Goal: Task Accomplishment & Management: Manage account settings

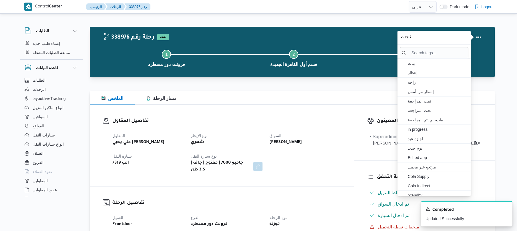
select select "ar"
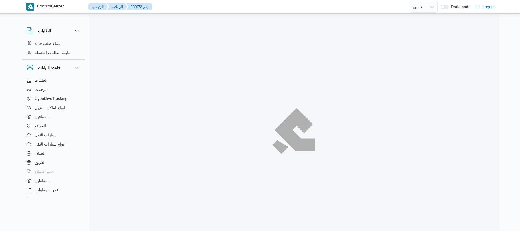
select select "ar"
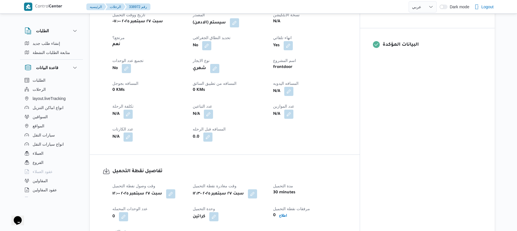
scroll to position [229, 0]
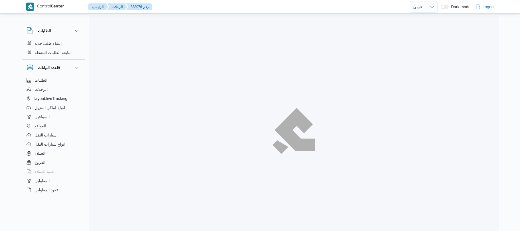
select select "ar"
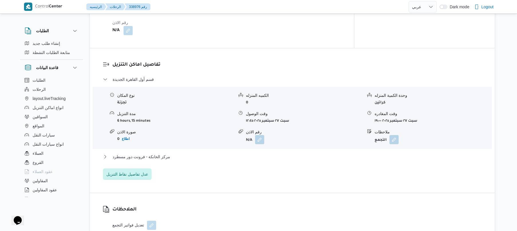
scroll to position [457, 0]
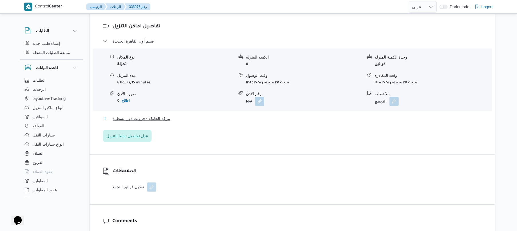
click at [225, 115] on button "مركز الخانكة - فرونت دور مسطرد" at bounding box center [292, 118] width 379 height 7
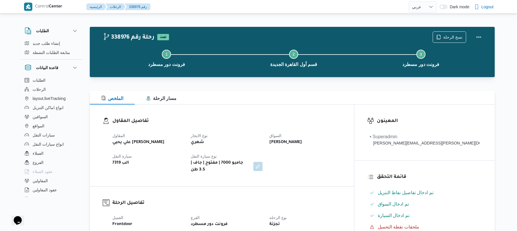
scroll to position [15, 0]
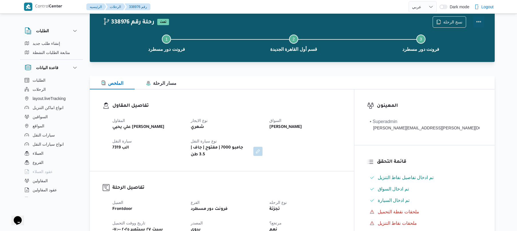
click at [479, 24] on button "Actions" at bounding box center [478, 21] width 11 height 11
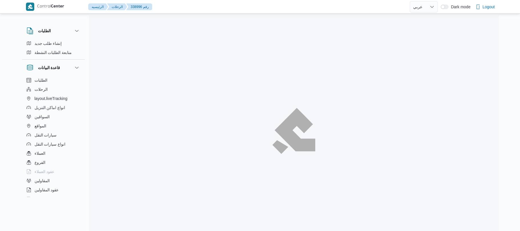
select select "ar"
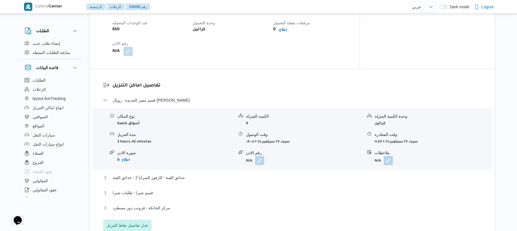
scroll to position [457, 0]
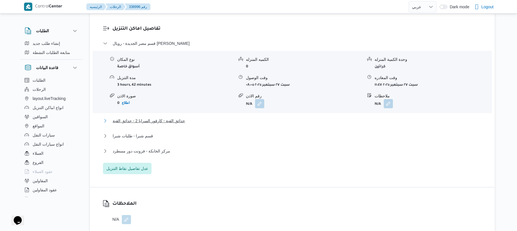
click at [282, 117] on button "حدائق القبة - كارفور السرايا 2 - حدائق القبة" at bounding box center [292, 120] width 379 height 7
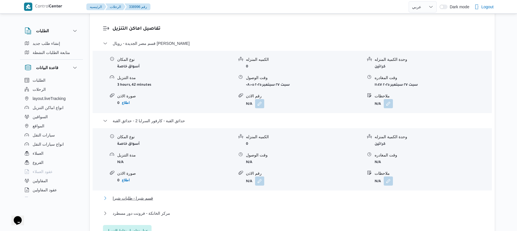
click at [241, 195] on button "قسم شبرا - طلبات شبرا" at bounding box center [292, 198] width 379 height 7
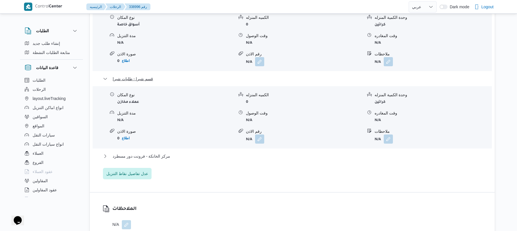
scroll to position [610, 0]
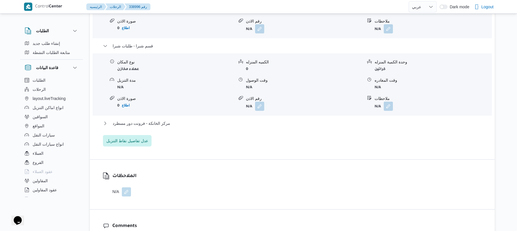
click at [272, 126] on div "مركز الخانكة - فرونت دور مسطرد" at bounding box center [292, 125] width 379 height 11
click at [275, 120] on button "مركز الخانكة - فرونت دور مسطرد" at bounding box center [292, 123] width 379 height 7
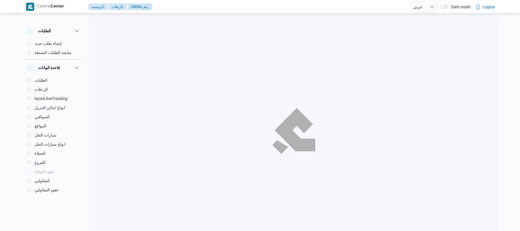
select select "ar"
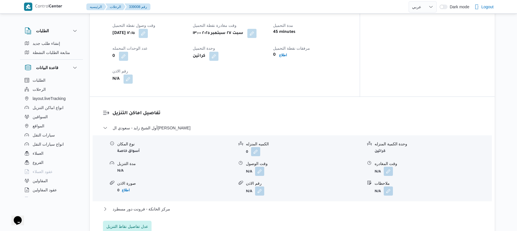
scroll to position [442, 0]
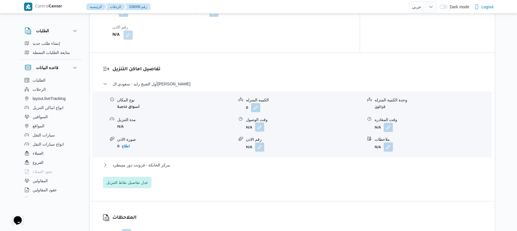
click at [260, 123] on button "button" at bounding box center [259, 127] width 9 height 9
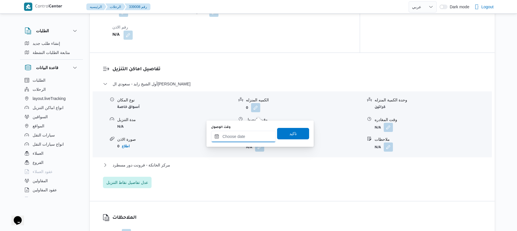
click at [247, 135] on input "وقت الوصول" at bounding box center [243, 136] width 65 height 11
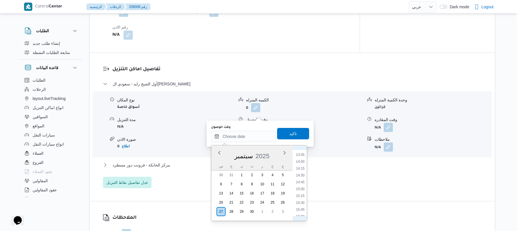
scroll to position [325, 0]
click at [296, 211] on li "14:00" at bounding box center [299, 212] width 13 height 6
type input "٢٧/٠٩/٢٠٢٥ ١٤:٠٠"
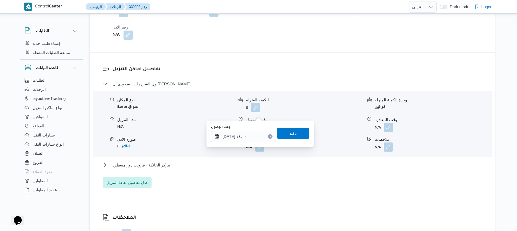
click at [299, 133] on span "تاكيد" at bounding box center [293, 133] width 32 height 11
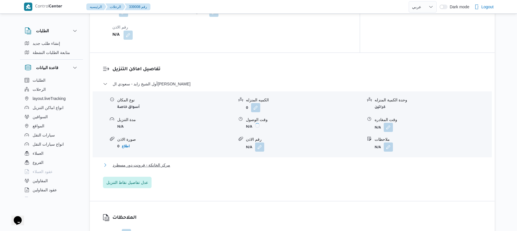
click at [281, 162] on button "مركز الخانكة - فرونت دور مسطرد" at bounding box center [292, 165] width 379 height 7
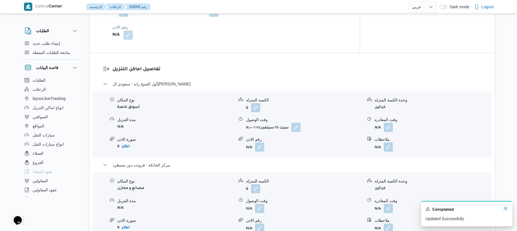
click at [506, 209] on icon "Dismiss toast" at bounding box center [505, 208] width 5 height 5
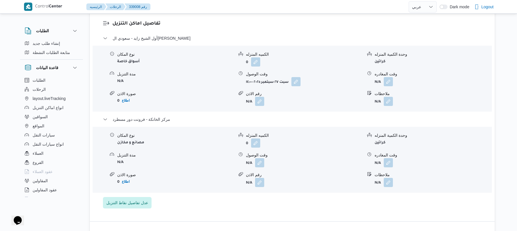
scroll to position [472, 0]
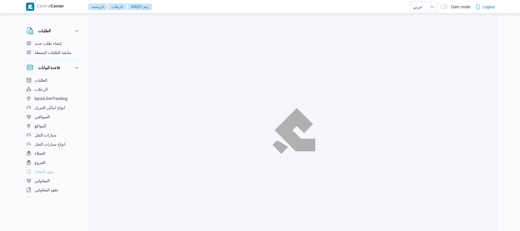
select select "ar"
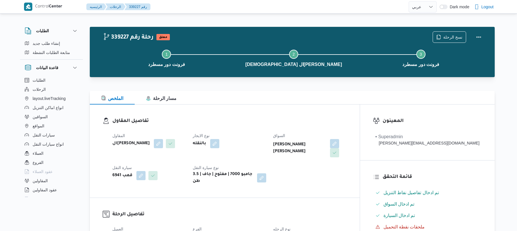
click at [277, 103] on div "الملخص مسار الرحلة" at bounding box center [292, 98] width 405 height 14
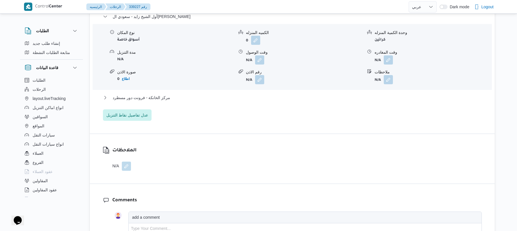
scroll to position [518, 0]
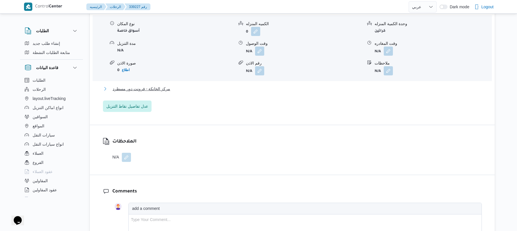
click at [285, 85] on button "مركز الخانكة - فرونت دور مسطرد" at bounding box center [292, 88] width 379 height 7
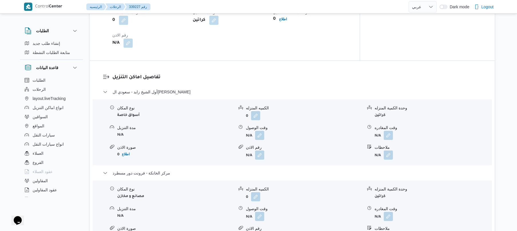
scroll to position [457, 0]
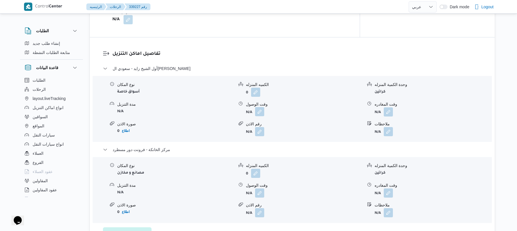
click at [260, 107] on button "button" at bounding box center [259, 111] width 9 height 9
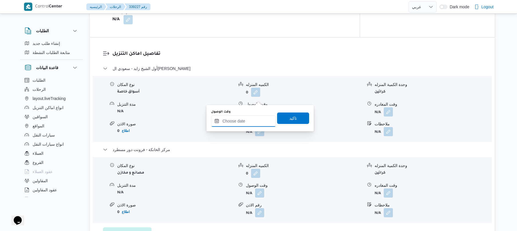
click at [246, 118] on input "وقت الوصول" at bounding box center [243, 120] width 65 height 11
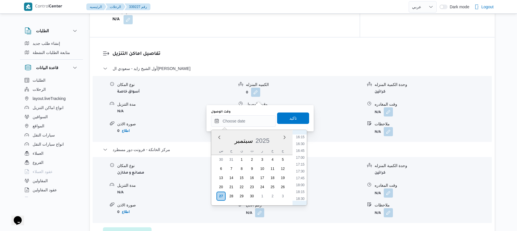
scroll to position [376, 0]
click at [301, 147] on li "14:00" at bounding box center [299, 145] width 13 height 6
type input "٢٧/٠٩/٢٠٢٥ ١٤:٠٠"
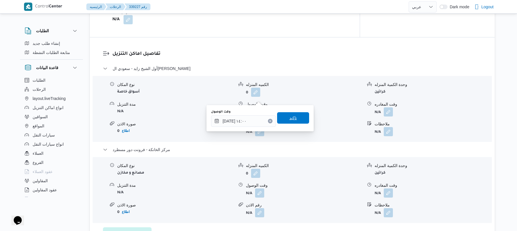
click at [299, 119] on span "تاكيد" at bounding box center [293, 117] width 32 height 11
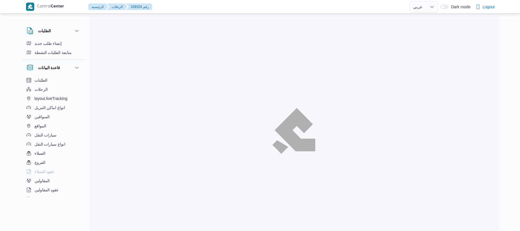
select select "ar"
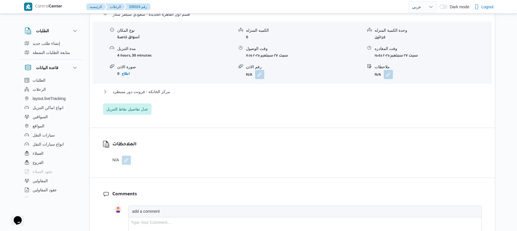
scroll to position [488, 0]
click at [285, 88] on button "مركز الخانكة - فرونت دور مسطرد" at bounding box center [292, 90] width 379 height 7
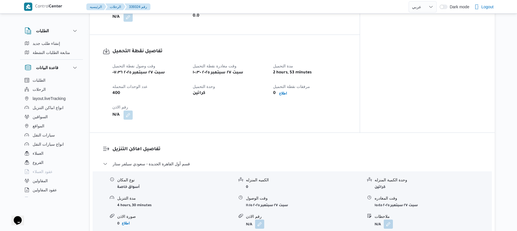
scroll to position [0, 0]
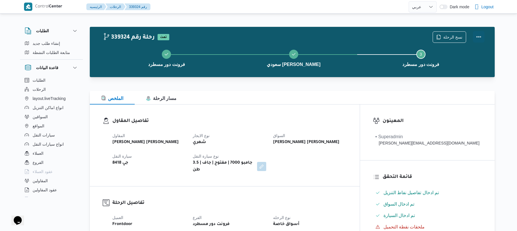
click at [477, 35] on button "Actions" at bounding box center [478, 36] width 11 height 11
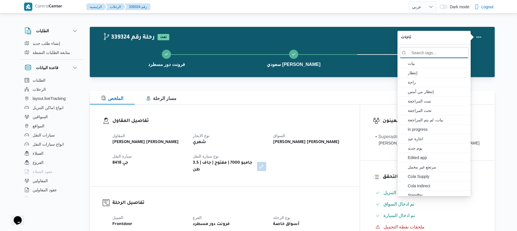
click at [322, 43] on button "سعودي [PERSON_NAME]" at bounding box center [293, 58] width 127 height 30
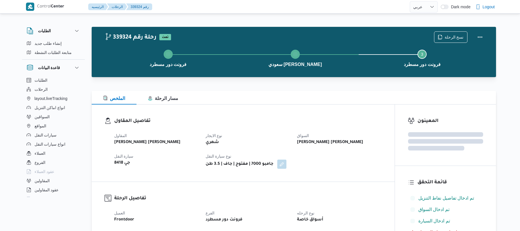
select select "ar"
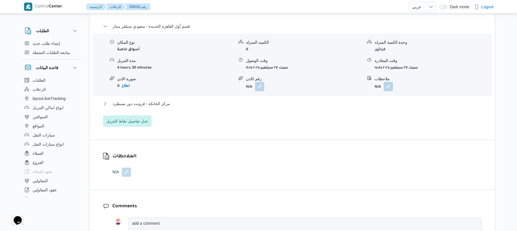
scroll to position [488, 0]
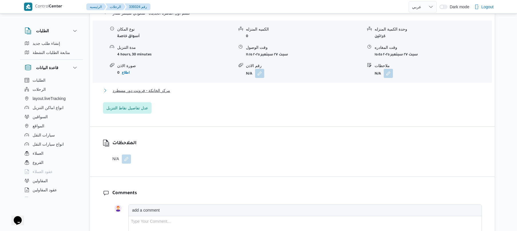
click at [313, 87] on button "مركز الخانكة - فرونت دور مسطرد" at bounding box center [292, 90] width 379 height 7
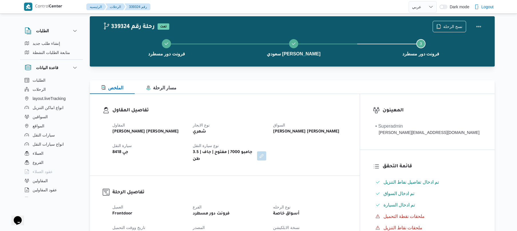
scroll to position [0, 0]
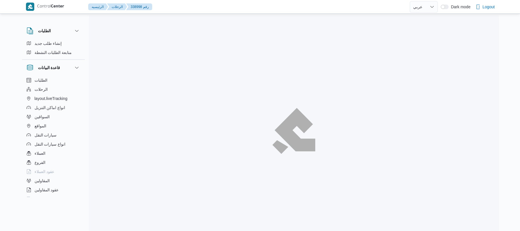
select select "ar"
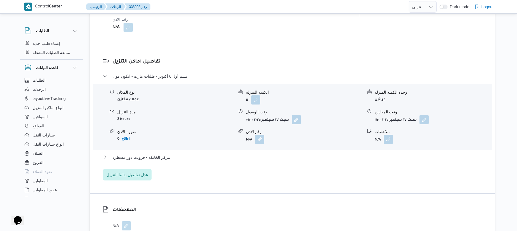
scroll to position [442, 0]
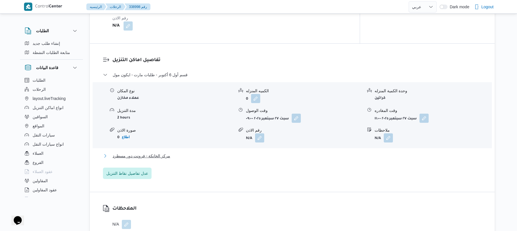
click at [273, 159] on button "مركز الخانكة - فرونت دور مسطرد" at bounding box center [292, 156] width 379 height 7
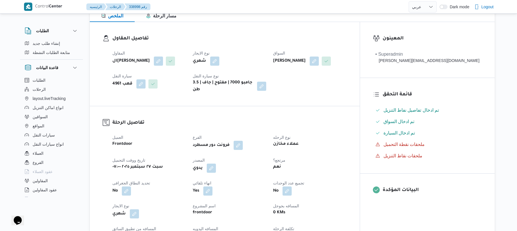
scroll to position [0, 0]
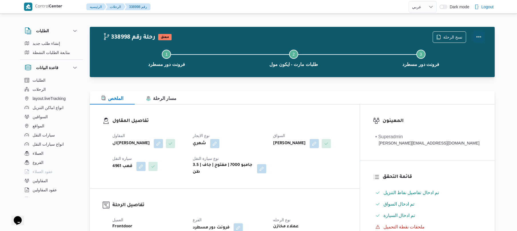
click at [477, 36] on button "Actions" at bounding box center [478, 36] width 11 height 11
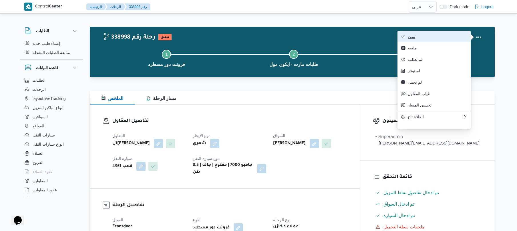
click at [440, 41] on button "تمت" at bounding box center [433, 36] width 73 height 11
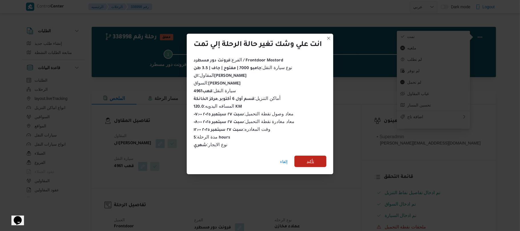
click at [319, 159] on span "تأكيد" at bounding box center [311, 161] width 32 height 11
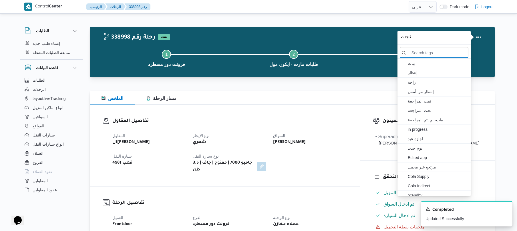
click at [330, 162] on div "المقاول الهامي محمد خالد علي نوع الايجار شهري السواق محمد ناصر سعيد كامل عبدالف…" at bounding box center [229, 153] width 241 height 48
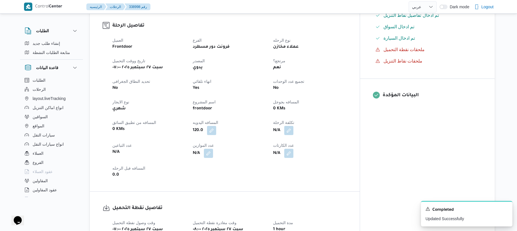
scroll to position [167, 0]
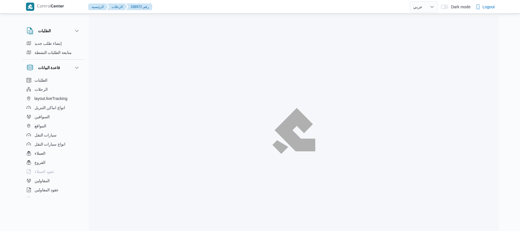
select select "ar"
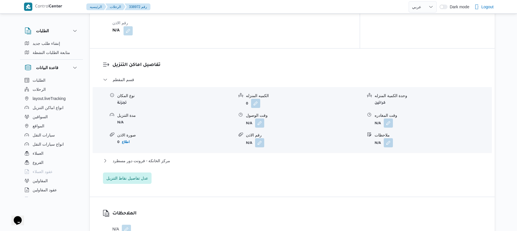
scroll to position [442, 0]
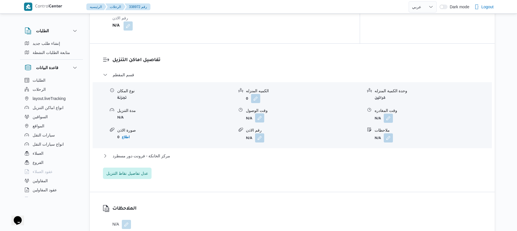
click at [258, 123] on button "button" at bounding box center [259, 117] width 9 height 9
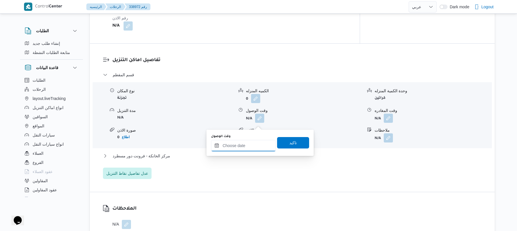
click at [244, 142] on input "وقت الوصول" at bounding box center [243, 145] width 65 height 11
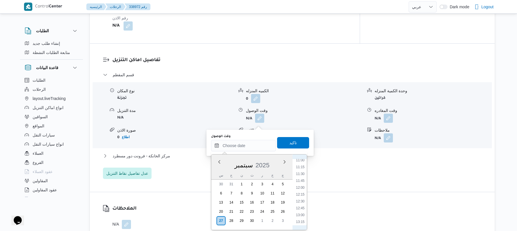
scroll to position [360, 0]
click at [301, 171] on li "13:30" at bounding box center [299, 173] width 13 height 6
type input "[DATE] ١٣:٣٠"
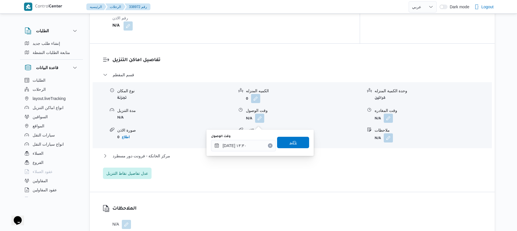
drag, startPoint x: 294, startPoint y: 143, endPoint x: 286, endPoint y: 154, distance: 13.6
click at [294, 143] on span "تاكيد" at bounding box center [293, 142] width 32 height 11
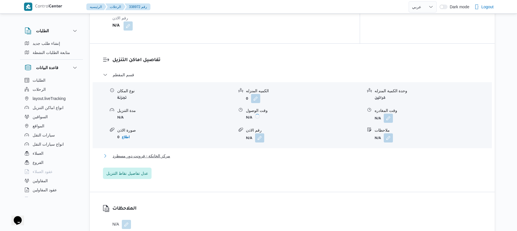
click at [276, 159] on button "مركز الخانكة - فرونت دور مسطرد" at bounding box center [292, 156] width 379 height 7
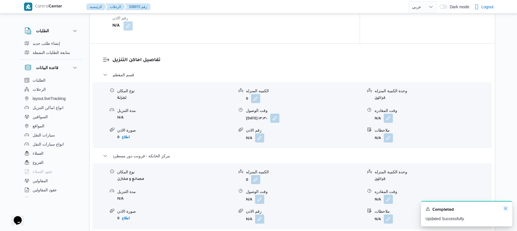
click at [503, 210] on icon "Dismiss toast" at bounding box center [505, 208] width 5 height 5
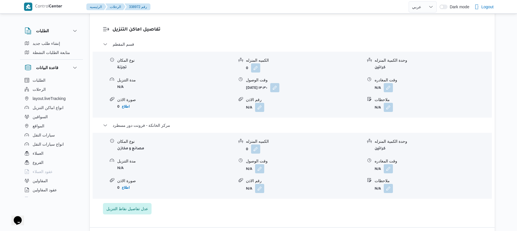
scroll to position [488, 0]
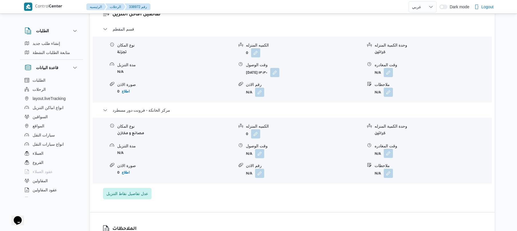
click at [388, 158] on button "button" at bounding box center [388, 153] width 9 height 9
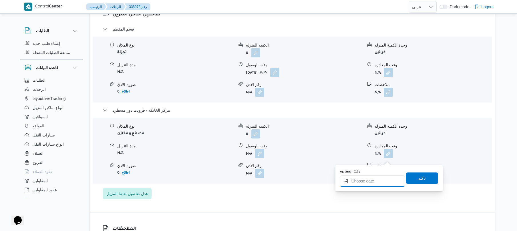
click at [364, 179] on input "وقت المغادره" at bounding box center [372, 180] width 65 height 11
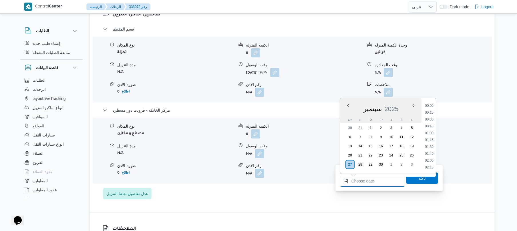
scroll to position [556, 0]
click at [428, 138] on li "21:30" at bounding box center [428, 140] width 13 height 6
type input "٢٧/٠٩/٢٠٢٥ ٢١:٣٠"
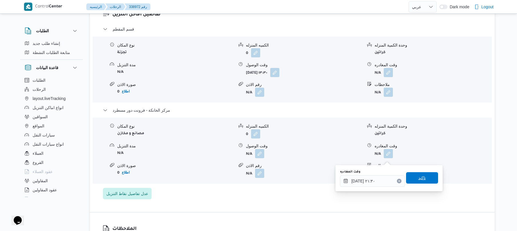
click at [418, 176] on span "تاكيد" at bounding box center [421, 178] width 7 height 7
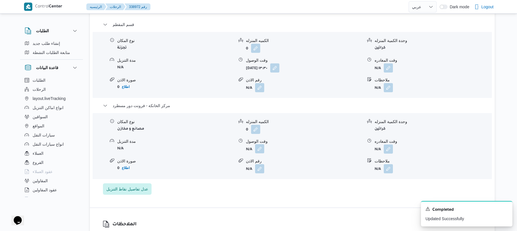
click at [262, 153] on button "button" at bounding box center [259, 148] width 9 height 9
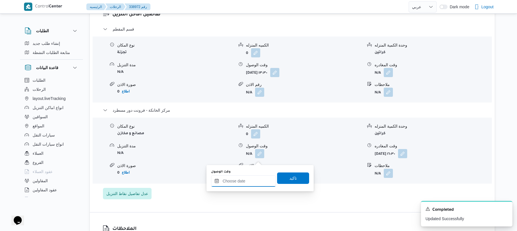
click at [251, 182] on input "وقت الوصول" at bounding box center [243, 180] width 65 height 11
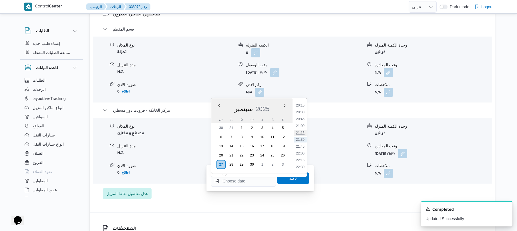
click at [302, 131] on li "21:15" at bounding box center [299, 133] width 13 height 6
type input "٢٧/٠٩/٢٠٢٥ ٢١:١٥"
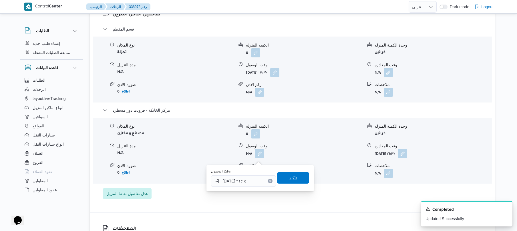
click at [290, 175] on span "تاكيد" at bounding box center [292, 178] width 7 height 7
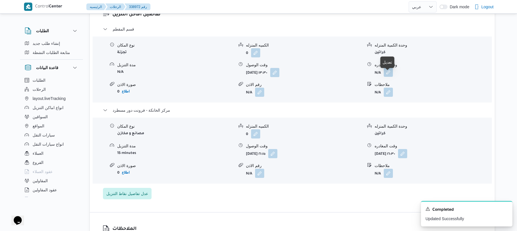
click at [389, 77] on button "button" at bounding box center [388, 72] width 9 height 9
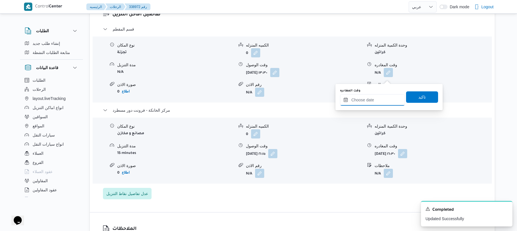
click at [371, 102] on input "وقت المغادره" at bounding box center [372, 99] width 65 height 11
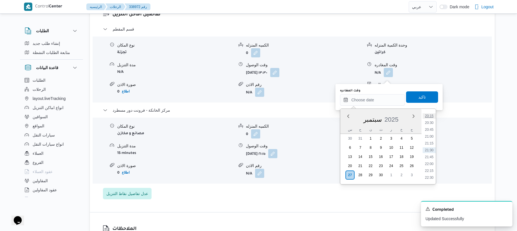
click at [430, 117] on li "20:15" at bounding box center [428, 116] width 13 height 6
type input "٢٧/٠٩/٢٠٢٥ ٢٠:١٥"
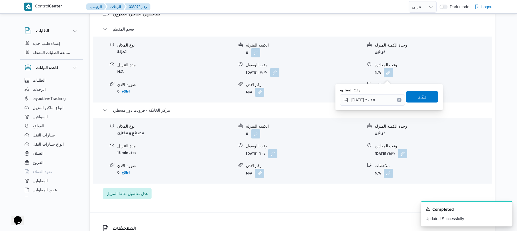
click at [418, 97] on span "تاكيد" at bounding box center [421, 96] width 7 height 7
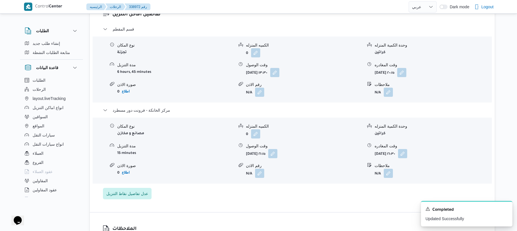
scroll to position [0, 0]
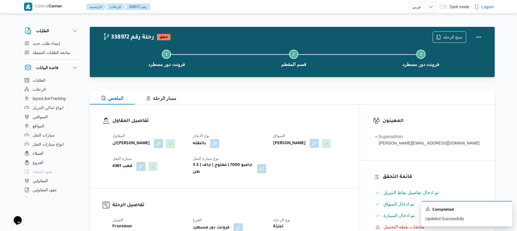
click at [319, 146] on button "button" at bounding box center [313, 143] width 9 height 9
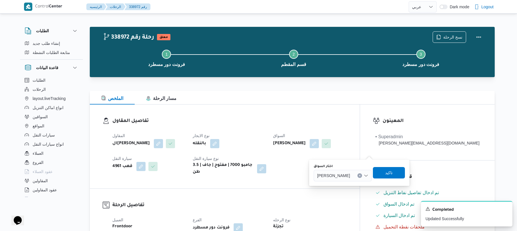
click at [313, 124] on h3 "تفاصيل المقاول" at bounding box center [229, 121] width 234 height 8
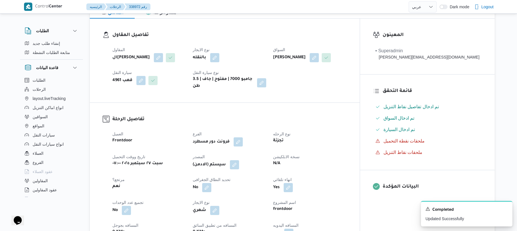
scroll to position [122, 0]
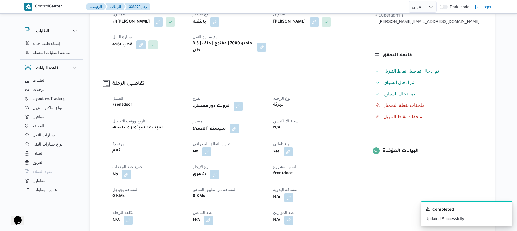
click at [239, 132] on button "button" at bounding box center [234, 128] width 9 height 9
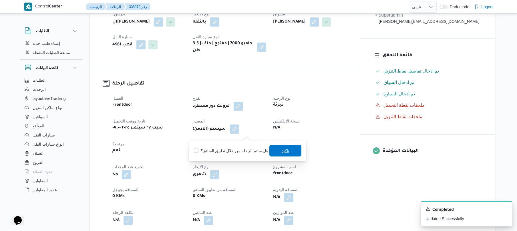
click at [281, 149] on span "تاكيد" at bounding box center [284, 150] width 7 height 7
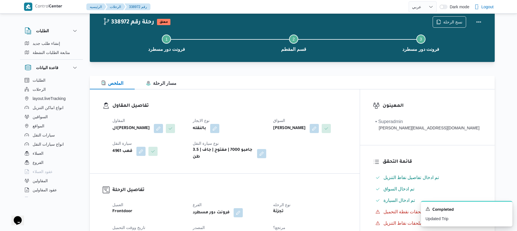
scroll to position [0, 0]
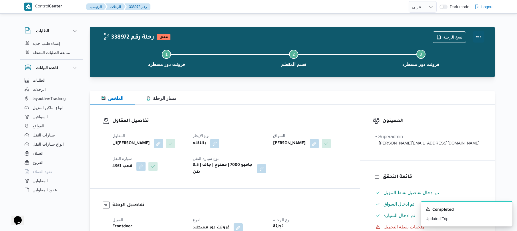
click at [477, 37] on button "Actions" at bounding box center [478, 36] width 11 height 11
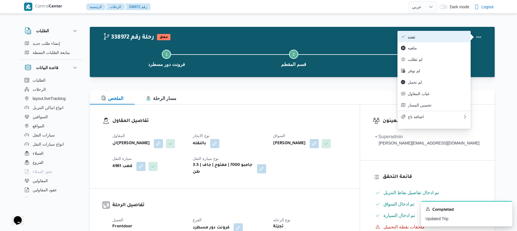
click at [452, 38] on span "تمت" at bounding box center [437, 36] width 59 height 5
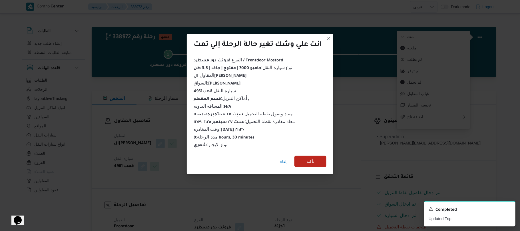
click at [314, 159] on span "تأكيد" at bounding box center [310, 161] width 7 height 7
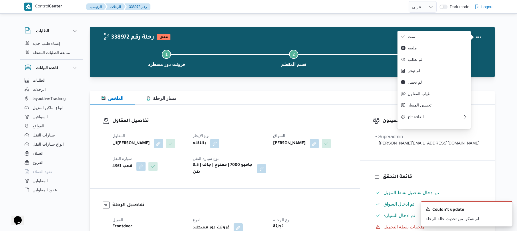
click at [315, 159] on div "المقاول الهامي محمد خالد علي نوع الايجار بالنقله السواق محمد ناصر سعيد كامل عبد…" at bounding box center [229, 154] width 241 height 50
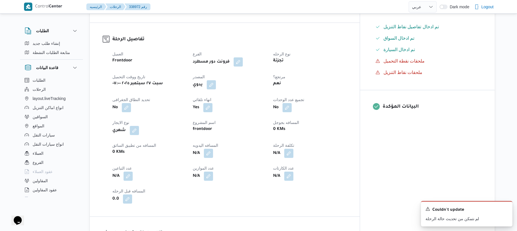
scroll to position [167, 0]
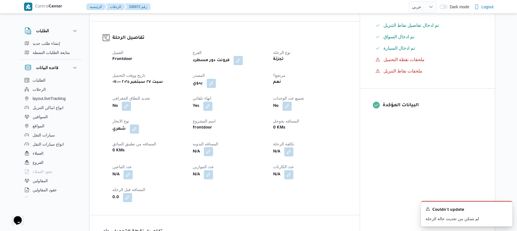
click at [213, 156] on button "button" at bounding box center [208, 151] width 9 height 9
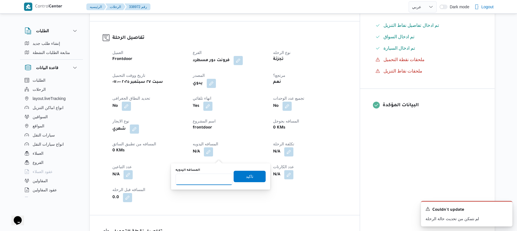
click at [207, 181] on input "المسافه اليدويه" at bounding box center [203, 179] width 57 height 11
type input "120"
click at [241, 174] on span "تاكيد" at bounding box center [249, 176] width 32 height 11
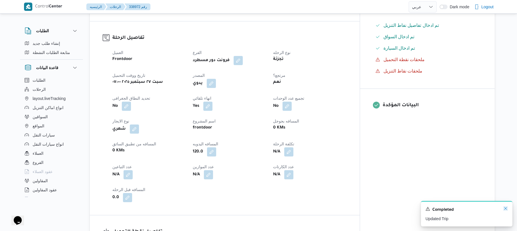
click at [504, 208] on icon "Dismiss toast" at bounding box center [505, 208] width 5 height 5
click at [419, 183] on div "المعينون • Superadmin mohamed.nabil@illa.com.eg قائمة التحقق تم ادخال تفاصيل نف…" at bounding box center [427, 127] width 135 height 381
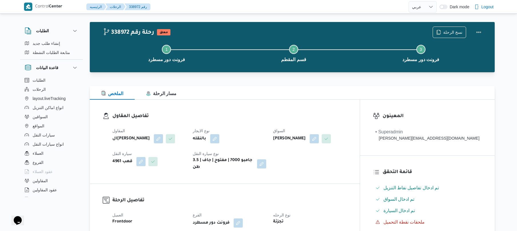
scroll to position [0, 0]
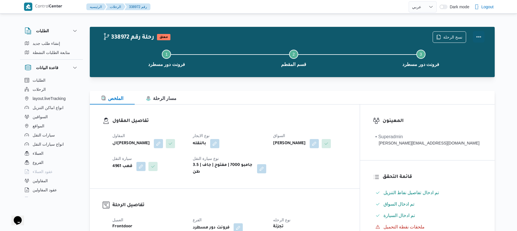
click at [476, 35] on button "Actions" at bounding box center [478, 36] width 11 height 11
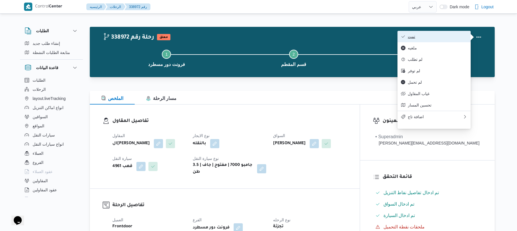
click at [458, 37] on span "تمت" at bounding box center [437, 36] width 59 height 5
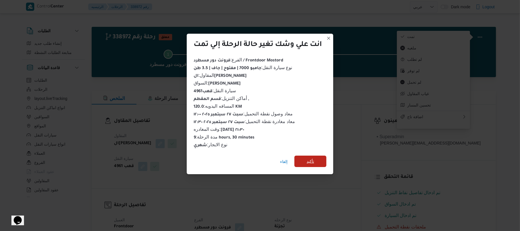
click at [319, 161] on span "تأكيد" at bounding box center [311, 161] width 32 height 11
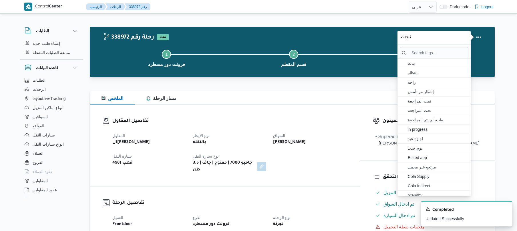
click at [323, 110] on div "تفاصيل المقاول المقاول الهامي محمد خالد علي نوع الايجار بالنقله السواق محمد ناص…" at bounding box center [225, 146] width 270 height 82
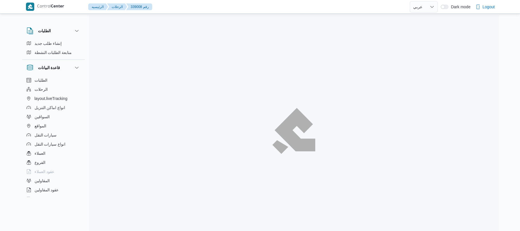
select select "ar"
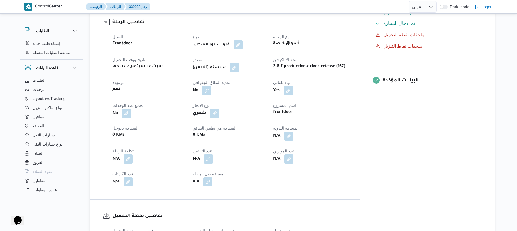
scroll to position [198, 0]
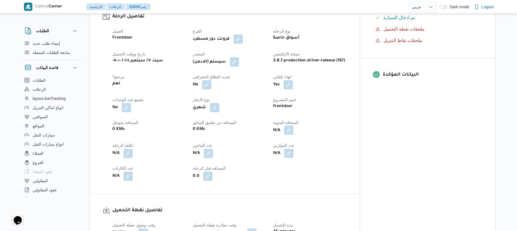
click at [293, 126] on button "button" at bounding box center [288, 130] width 9 height 9
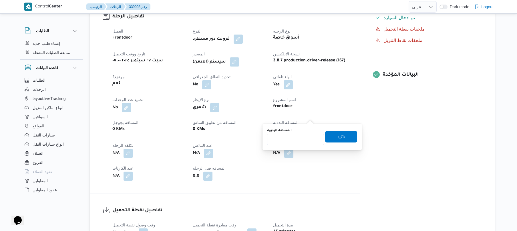
click at [297, 139] on input "المسافه اليدويه" at bounding box center [295, 139] width 57 height 11
type input "130"
click at [337, 135] on span "تاكيد" at bounding box center [340, 136] width 7 height 7
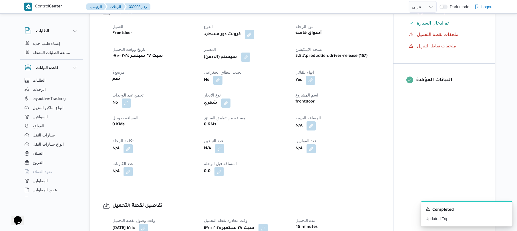
click at [248, 53] on button "button" at bounding box center [245, 57] width 9 height 9
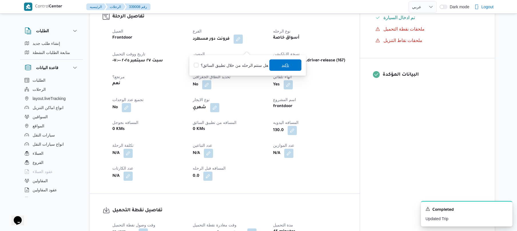
click at [281, 65] on span "تاكيد" at bounding box center [284, 65] width 7 height 7
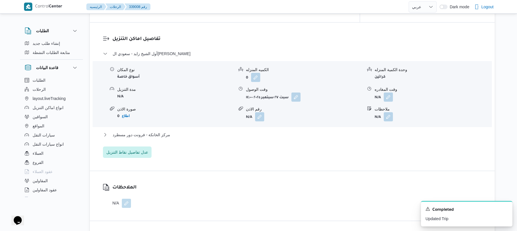
scroll to position [503, 0]
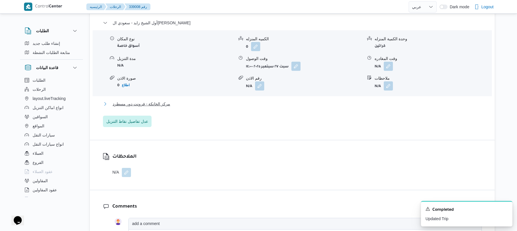
click at [259, 101] on button "مركز الخانكة - فرونت دور مسطرد" at bounding box center [292, 104] width 379 height 7
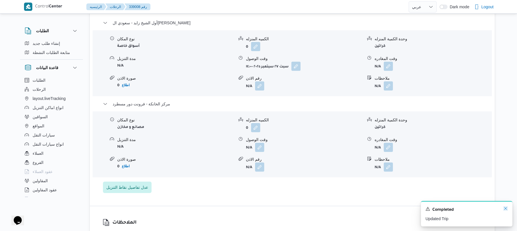
click at [504, 210] on icon "Dismiss toast" at bounding box center [505, 208] width 5 height 5
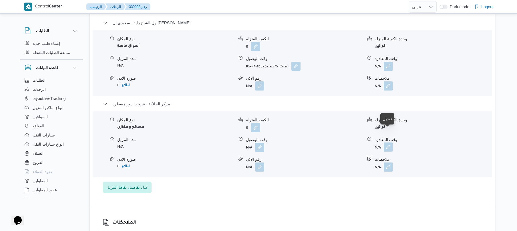
click at [384, 143] on button "button" at bounding box center [388, 147] width 9 height 9
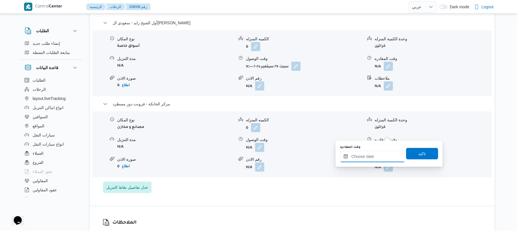
click at [373, 157] on input "وقت المغادره" at bounding box center [372, 156] width 65 height 11
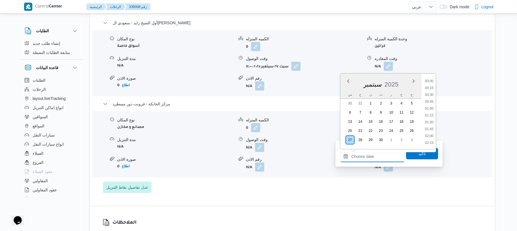
scroll to position [556, 0]
click at [427, 124] on li "21:45" at bounding box center [428, 122] width 13 height 6
type input "[DATE] ٢١:٤٥"
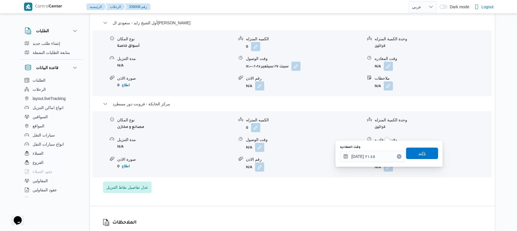
click at [418, 153] on span "تاكيد" at bounding box center [421, 153] width 7 height 7
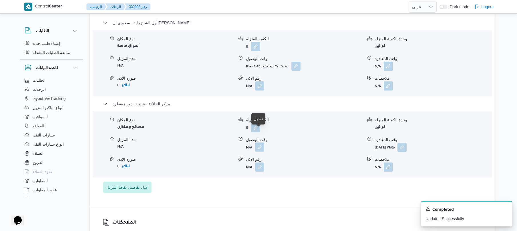
click at [259, 143] on button "button" at bounding box center [259, 147] width 9 height 9
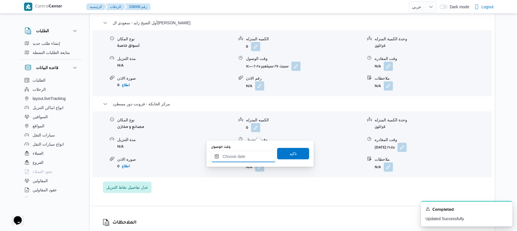
click at [246, 157] on input "وقت الوصول" at bounding box center [243, 156] width 65 height 11
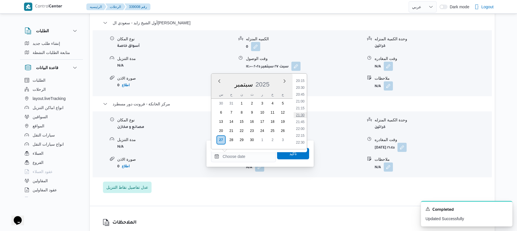
click at [300, 116] on li "21:30" at bounding box center [299, 115] width 13 height 6
type input "٢٧/٠٩/٢٠٢٥ ٢١:٣٠"
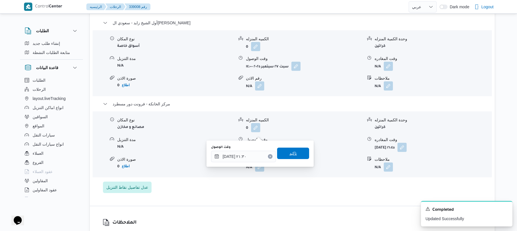
click at [289, 153] on span "تاكيد" at bounding box center [292, 153] width 7 height 7
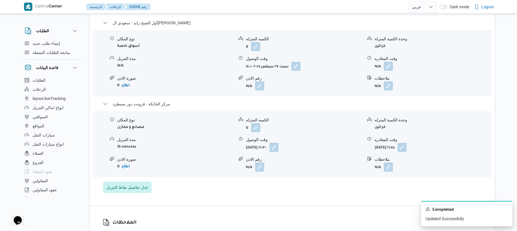
click at [440, 62] on form "N/A" at bounding box center [432, 66] width 117 height 9
click at [388, 61] on button "button" at bounding box center [388, 65] width 9 height 9
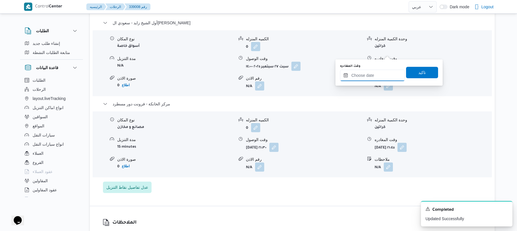
click at [366, 74] on input "وقت المغادره" at bounding box center [372, 75] width 65 height 11
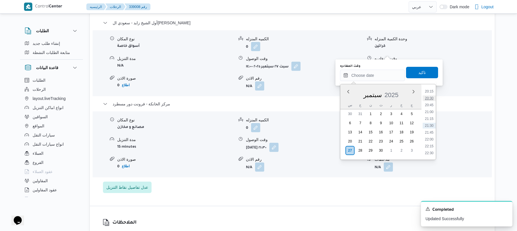
click at [432, 98] on li "20:30" at bounding box center [428, 98] width 13 height 6
type input "٢٧/٠٩/٢٠٢٥ ٢٠:٣٠"
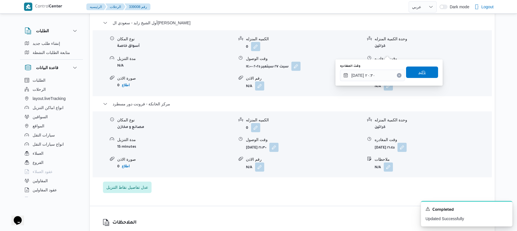
click at [428, 73] on span "تاكيد" at bounding box center [422, 72] width 32 height 11
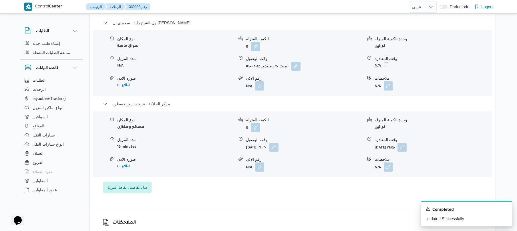
click at [150, 37] on div "نوع المكان أسواق خاصة" at bounding box center [175, 43] width 117 height 15
click at [219, 56] on div "مدة التنزيل N/A" at bounding box center [175, 63] width 117 height 15
click at [388, 61] on button "button" at bounding box center [388, 65] width 9 height 9
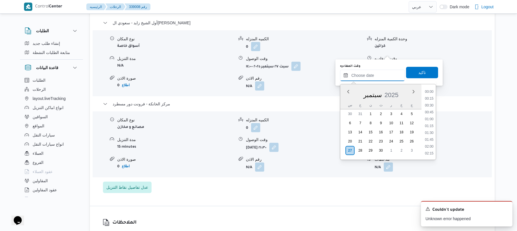
click at [370, 75] on input "وقت المغادره" at bounding box center [372, 75] width 65 height 11
click at [430, 99] on li "20:30" at bounding box center [428, 98] width 13 height 6
type input "٢٧/٠٩/٢٠٢٥ ٢٠:٣٠"
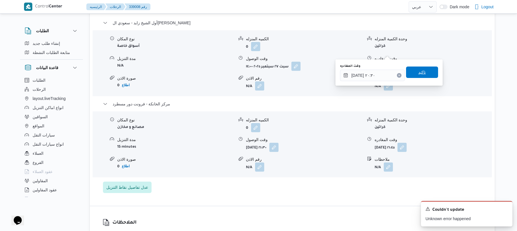
click at [428, 75] on span "تاكيد" at bounding box center [422, 72] width 32 height 11
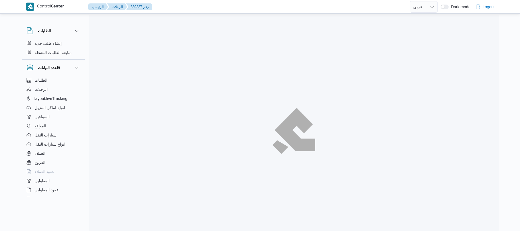
select select "ar"
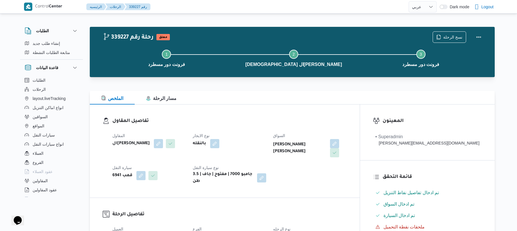
click at [253, 113] on div "تفاصيل المقاول المقاول الهامي [PERSON_NAME] نوع الايجار بالنقله السواق [PERSON_…" at bounding box center [225, 151] width 270 height 93
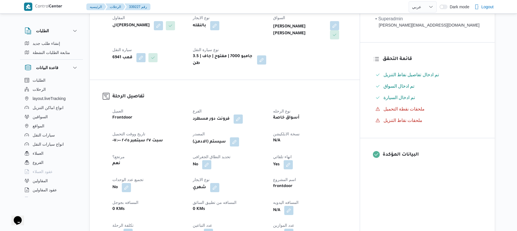
scroll to position [152, 0]
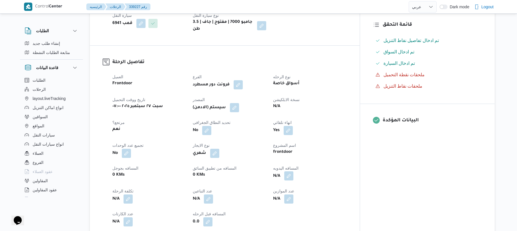
click at [293, 171] on button "button" at bounding box center [288, 175] width 9 height 9
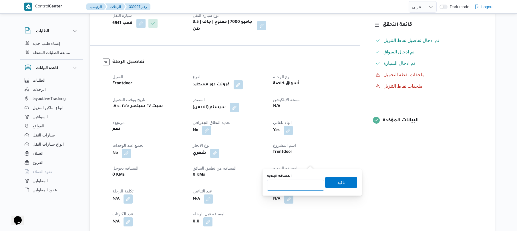
click at [292, 185] on input "المسافه اليدويه" at bounding box center [295, 185] width 57 height 11
type input "130"
click at [334, 184] on span "تاكيد" at bounding box center [341, 182] width 32 height 11
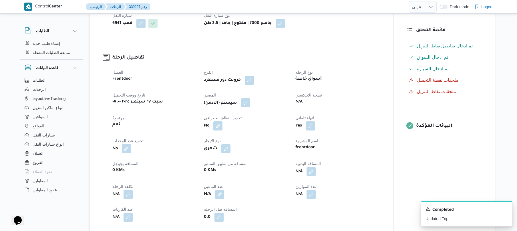
click at [246, 98] on button "button" at bounding box center [245, 102] width 9 height 9
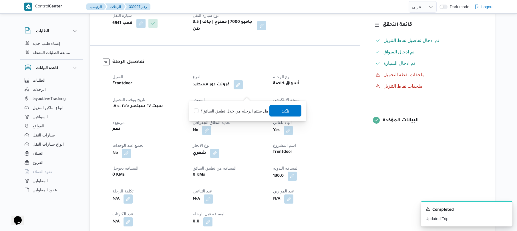
click at [285, 110] on span "تاكيد" at bounding box center [284, 110] width 7 height 7
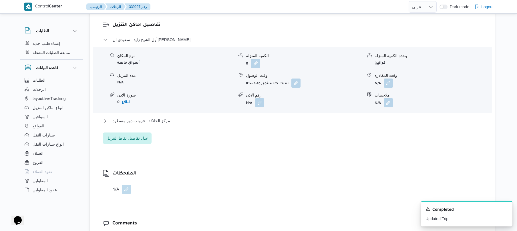
scroll to position [488, 0]
click at [279, 116] on button "مركز الخانكة - فرونت دور مسطرد" at bounding box center [292, 119] width 379 height 7
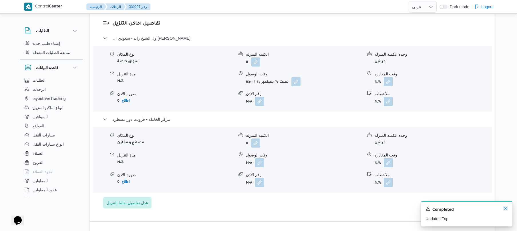
click at [503, 209] on icon "Dismiss toast" at bounding box center [505, 208] width 5 height 5
click at [388, 158] on button "button" at bounding box center [388, 162] width 9 height 9
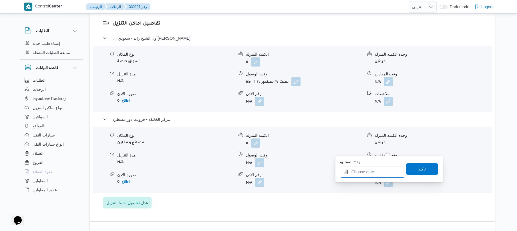
click at [364, 170] on input "وقت المغادره" at bounding box center [372, 171] width 65 height 11
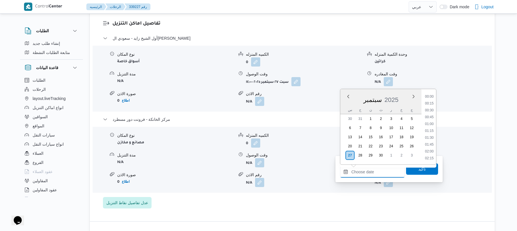
scroll to position [563, 0]
click at [429, 137] on li "22:00" at bounding box center [428, 138] width 13 height 6
type input "[DATE] ٢٢:٠٠"
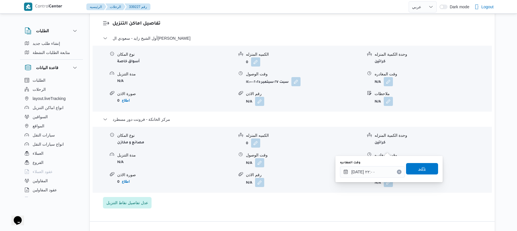
click at [418, 167] on span "تاكيد" at bounding box center [421, 168] width 7 height 7
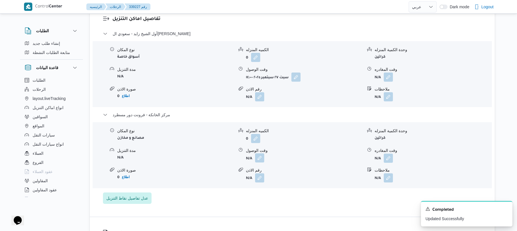
click at [261, 153] on button "button" at bounding box center [259, 157] width 9 height 9
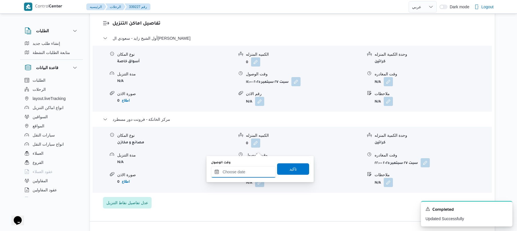
click at [245, 170] on input "وقت الوصول" at bounding box center [243, 171] width 65 height 11
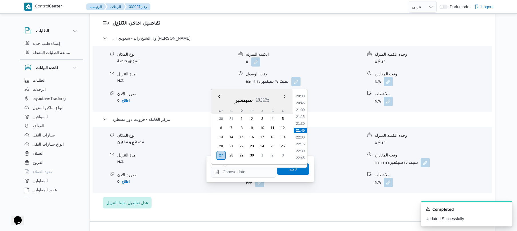
click at [302, 131] on li "21:45" at bounding box center [299, 131] width 13 height 6
type input "[DATE] ٢١:٤٥"
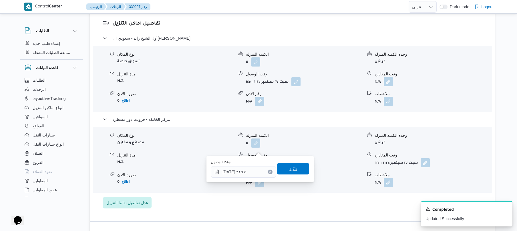
click at [291, 168] on span "تاكيد" at bounding box center [292, 168] width 7 height 7
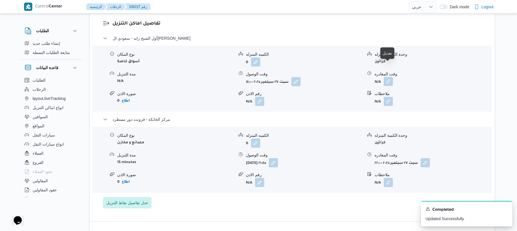
click at [387, 77] on button "button" at bounding box center [388, 81] width 9 height 9
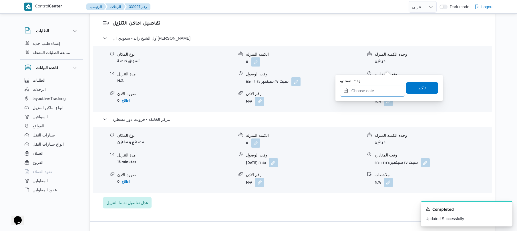
click at [366, 91] on input "وقت المغادره" at bounding box center [372, 90] width 65 height 11
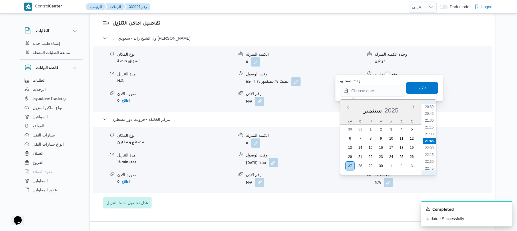
click at [435, 115] on li "20:45" at bounding box center [428, 114] width 13 height 6
type input "[DATE] ٢٠:٤٥"
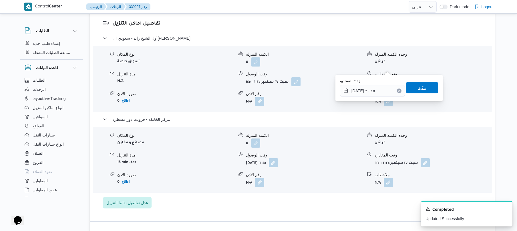
click at [426, 87] on span "تاكيد" at bounding box center [422, 87] width 32 height 11
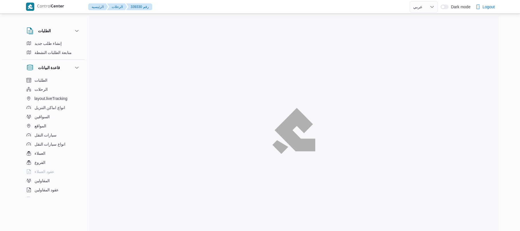
select select "ar"
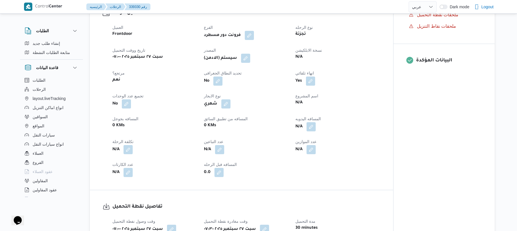
scroll to position [198, 0]
drag, startPoint x: 311, startPoint y: 125, endPoint x: 312, endPoint y: 128, distance: 3.5
click at [312, 124] on button "button" at bounding box center [310, 125] width 9 height 9
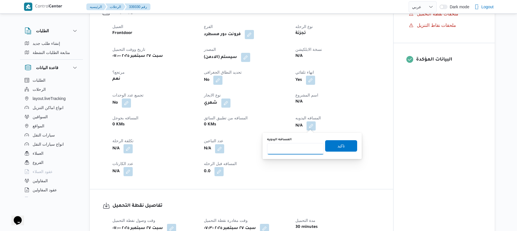
click at [295, 148] on input "المسافه اليدويه" at bounding box center [295, 148] width 57 height 11
type input "130"
click at [331, 147] on span "تاكيد" at bounding box center [341, 145] width 32 height 11
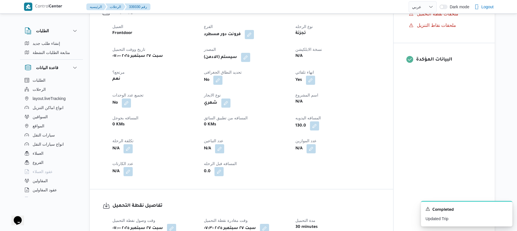
click at [272, 102] on div "شهري" at bounding box center [246, 103] width 86 height 10
click at [357, 63] on div "العميل Frontdoor الفرع فرونت دور مسطرد نوع الرحله تجزئة تاريخ ووقت التحميل [DAT…" at bounding box center [246, 100] width 275 height 160
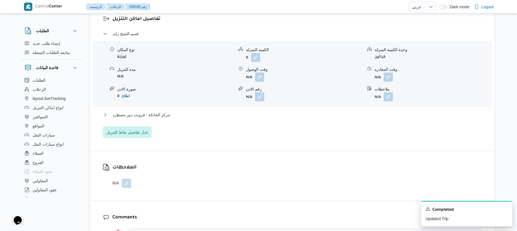
scroll to position [503, 0]
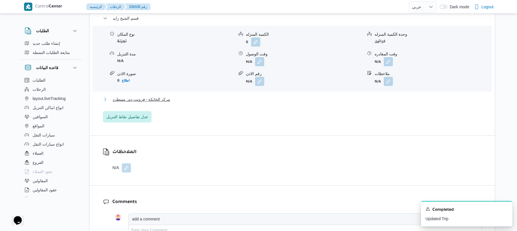
click at [310, 97] on button "مركز الخانكة - فرونت دور مسطرد" at bounding box center [292, 99] width 379 height 7
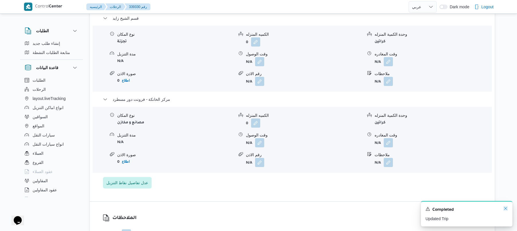
click at [505, 209] on icon "Dismiss toast" at bounding box center [505, 208] width 3 height 3
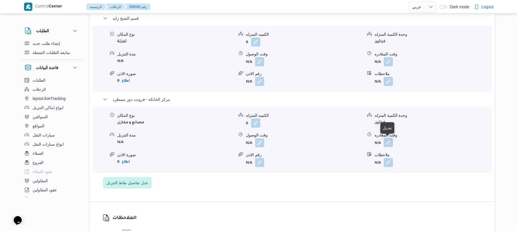
click at [385, 143] on button "button" at bounding box center [388, 142] width 9 height 9
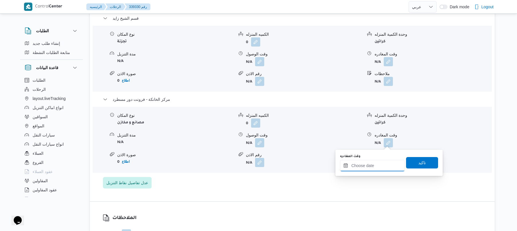
click at [357, 165] on input "وقت المغادره" at bounding box center [372, 165] width 65 height 11
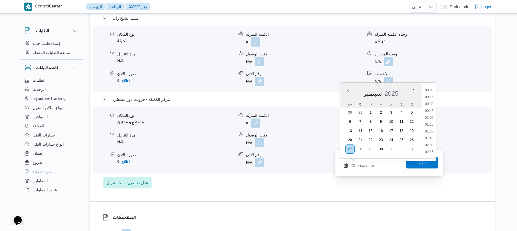
scroll to position [563, 0]
click at [430, 124] on li "21:45" at bounding box center [428, 124] width 13 height 6
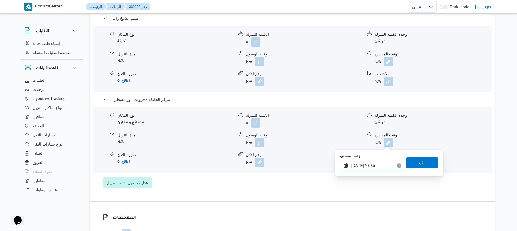
type input "٢٧/٠٩/٢٠٢٥ ٢١:٤٥"
click at [418, 162] on span "تاكيد" at bounding box center [421, 162] width 7 height 7
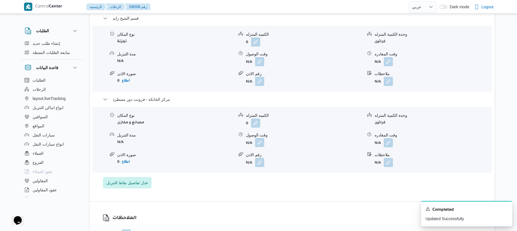
click at [259, 143] on button "button" at bounding box center [259, 142] width 9 height 9
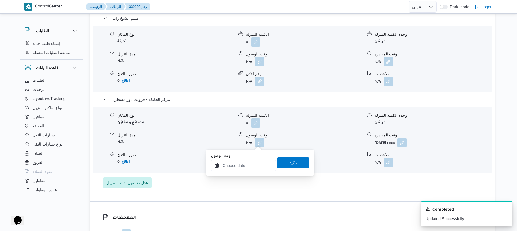
click at [252, 165] on input "وقت الوصول" at bounding box center [243, 165] width 65 height 11
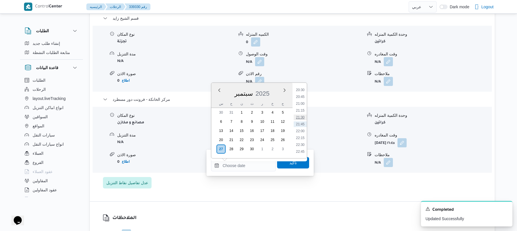
click at [302, 117] on li "21:30" at bounding box center [299, 118] width 13 height 6
type input "٢٧/٠٩/٢٠٢٥ ٢١:٣٠"
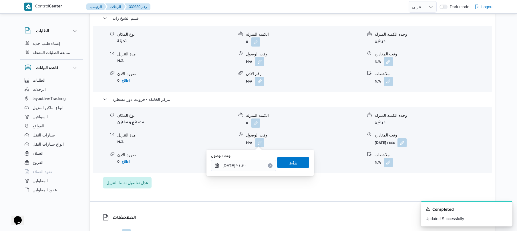
click at [289, 165] on span "تاكيد" at bounding box center [292, 162] width 7 height 7
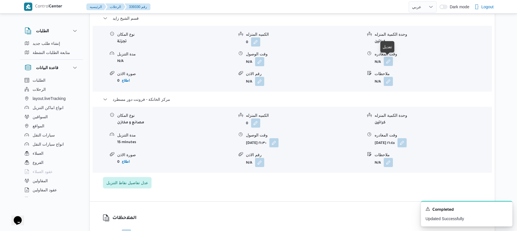
click at [390, 61] on button "button" at bounding box center [388, 61] width 9 height 9
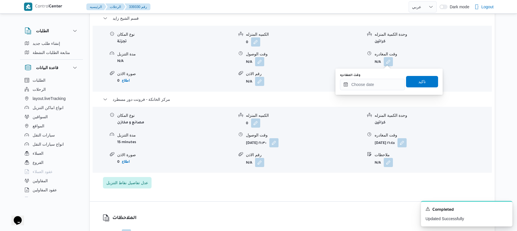
click at [368, 91] on div "You are in a dialog. To close this dialog, hit escape. وقت المغادره تاكيد" at bounding box center [388, 82] width 107 height 26
click at [371, 85] on input "وقت المغادره" at bounding box center [372, 84] width 65 height 11
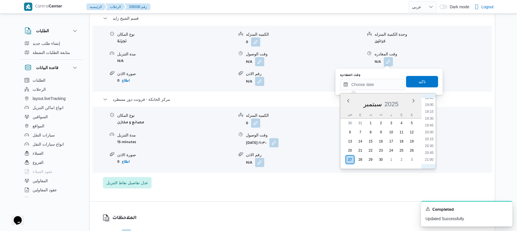
scroll to position [507, 0]
click at [429, 149] on li "20:15" at bounding box center [428, 150] width 13 height 6
type input "٢٧/٠٩/٢٠٢٥ ٢٠:١٥"
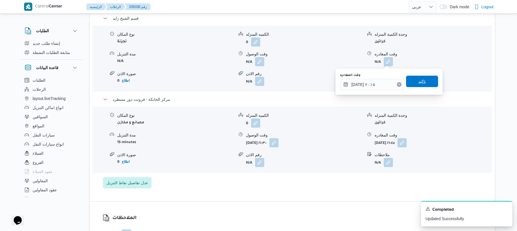
click at [424, 87] on div "تاكيد" at bounding box center [422, 81] width 32 height 11
click at [422, 81] on span "تاكيد" at bounding box center [422, 81] width 32 height 11
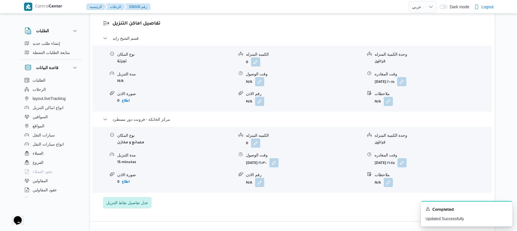
scroll to position [503, 0]
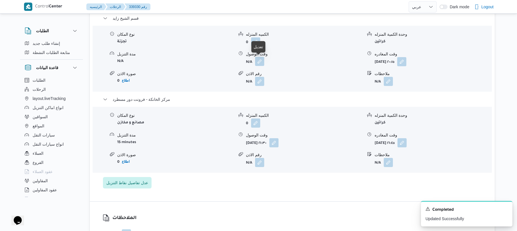
click at [256, 61] on button "button" at bounding box center [259, 61] width 9 height 9
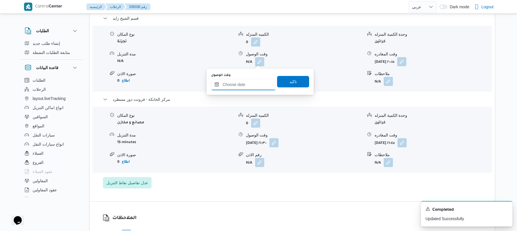
click at [245, 84] on input "وقت الوصول" at bounding box center [243, 84] width 65 height 11
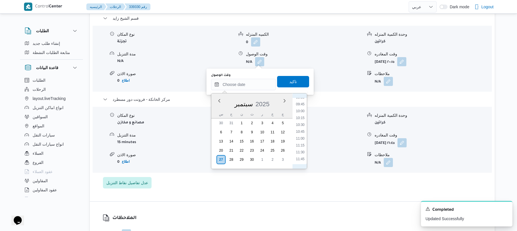
scroll to position [208, 0]
click at [301, 127] on li "08:30" at bounding box center [299, 126] width 13 height 6
type input "٢٧/٠٩/٢٠٢٥ ٠٨:٣٠"
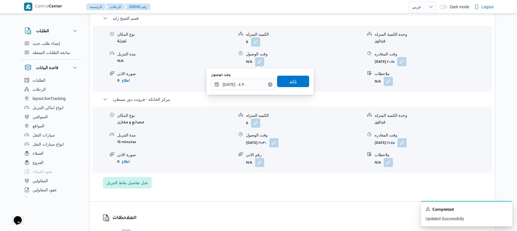
click at [289, 82] on span "تاكيد" at bounding box center [292, 81] width 7 height 7
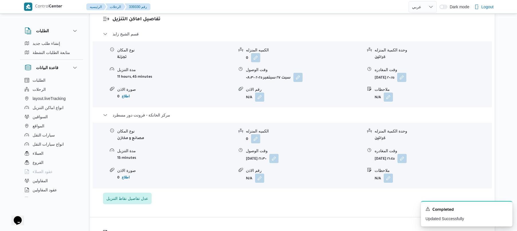
scroll to position [0, 0]
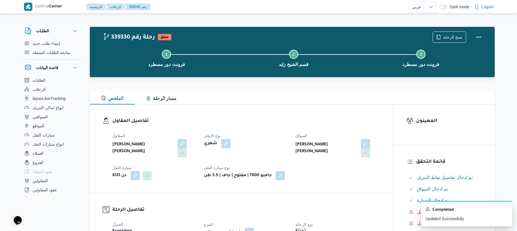
click at [388, 177] on div "تفاصيل المقاول المقاول عليوه سراج الدين عليوه محمد نوع الايجار شهري السواق احمد…" at bounding box center [241, 149] width 303 height 89
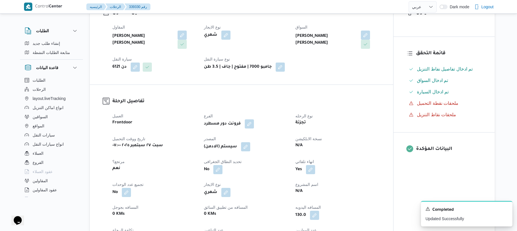
scroll to position [213, 0]
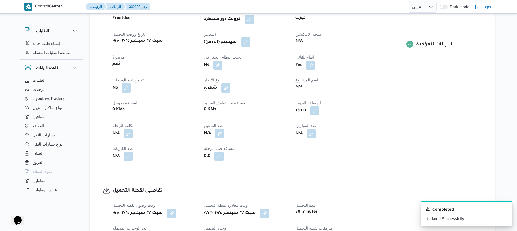
click at [248, 44] on button "button" at bounding box center [245, 41] width 9 height 9
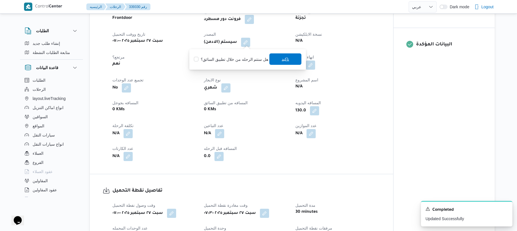
click at [281, 62] on span "تاكيد" at bounding box center [284, 59] width 7 height 7
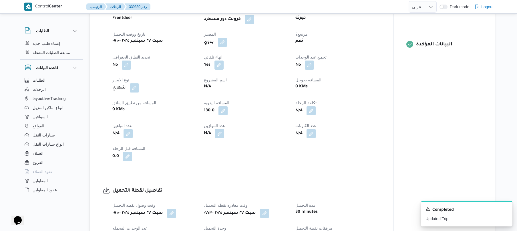
click at [406, 109] on div "المعينون قائمة التحقق تم ادخال تفاصيل نفاط التنزيل تم ادخال السواق تم ادخال الس…" at bounding box center [443, 83] width 101 height 385
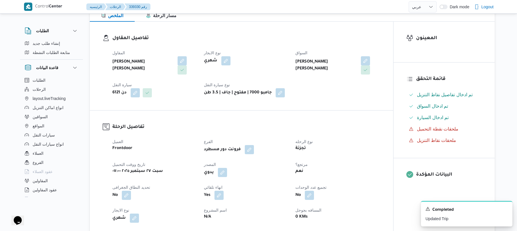
scroll to position [0, 0]
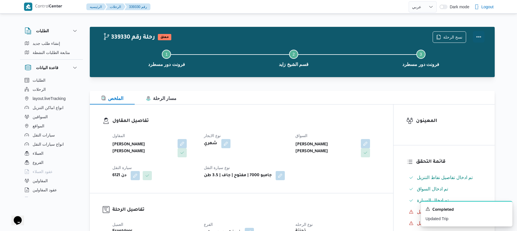
click at [478, 39] on button "Actions" at bounding box center [478, 36] width 11 height 11
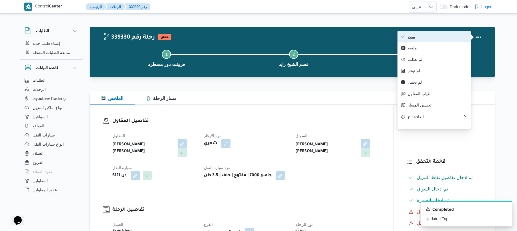
click at [445, 41] on button "تمت" at bounding box center [433, 36] width 73 height 11
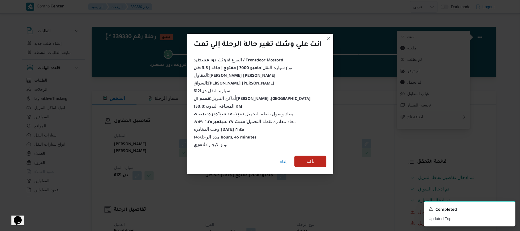
click at [314, 160] on span "تأكيد" at bounding box center [310, 161] width 7 height 7
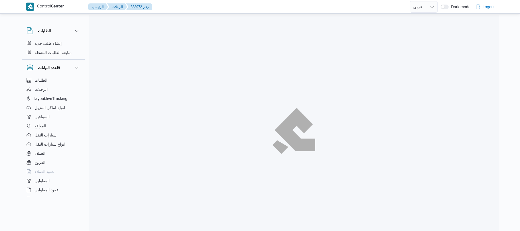
select select "ar"
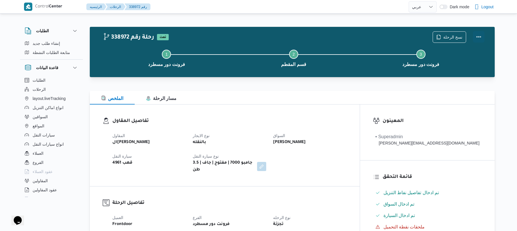
click at [476, 40] on button "Actions" at bounding box center [478, 36] width 11 height 11
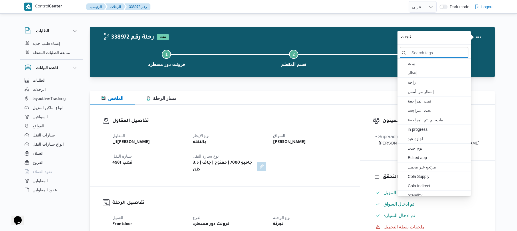
click at [338, 71] on button "Step 2 is incomplete 2 قسم المقطم" at bounding box center [293, 58] width 127 height 30
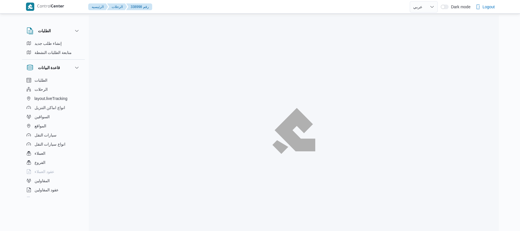
select select "ar"
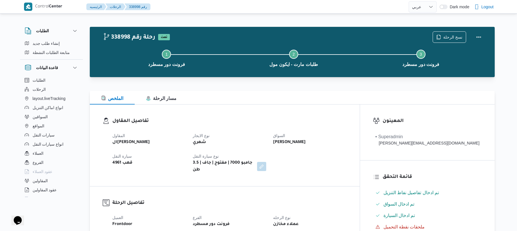
click at [280, 124] on h3 "تفاصيل المقاول" at bounding box center [229, 121] width 234 height 8
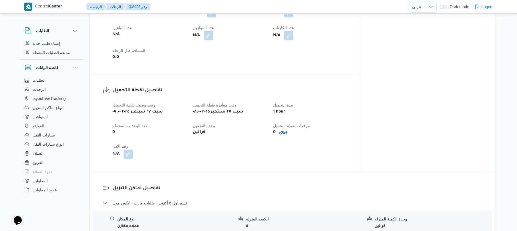
scroll to position [412, 0]
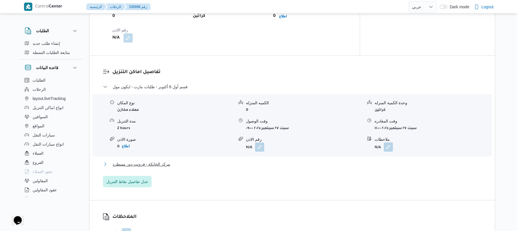
click at [244, 161] on button "مركز الخانكة - فرونت دور مسطرد" at bounding box center [292, 164] width 379 height 7
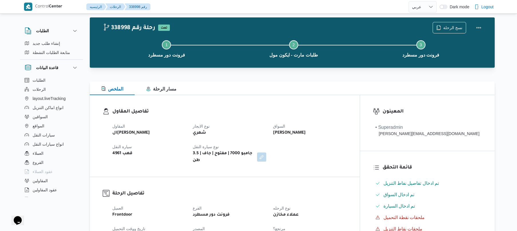
scroll to position [0, 0]
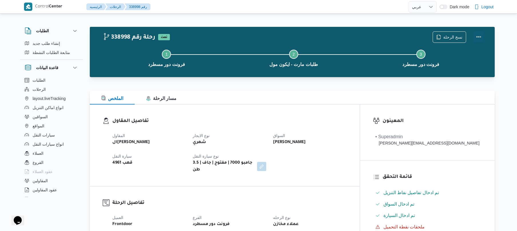
click at [476, 37] on button "Actions" at bounding box center [478, 36] width 11 height 11
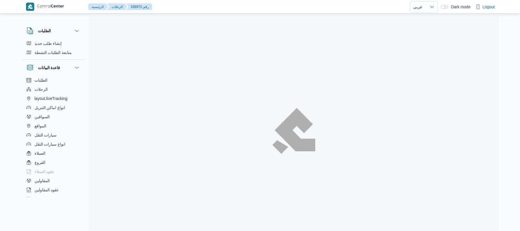
select select "ar"
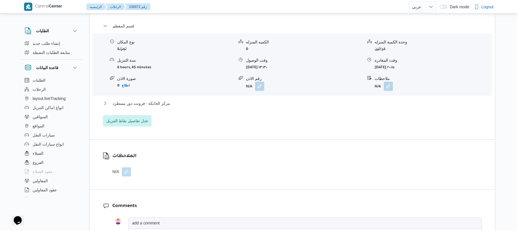
scroll to position [488, 0]
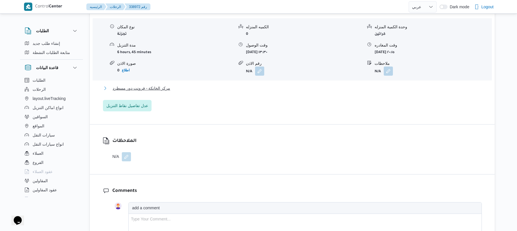
click at [236, 85] on button "مركز الخانكة - فرونت دور مسطرد" at bounding box center [292, 88] width 379 height 7
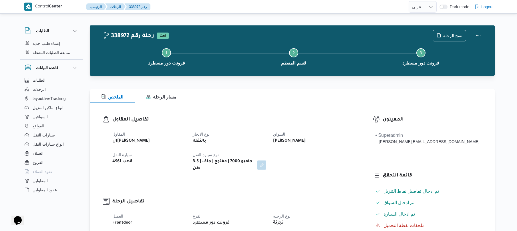
scroll to position [0, 0]
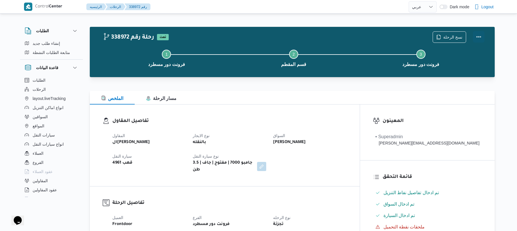
click at [479, 38] on button "Actions" at bounding box center [478, 36] width 11 height 11
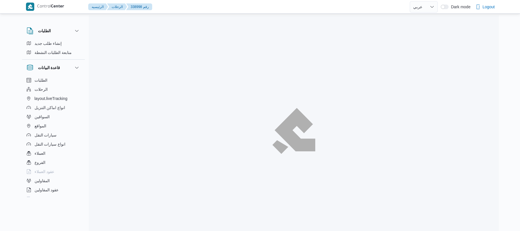
select select "ar"
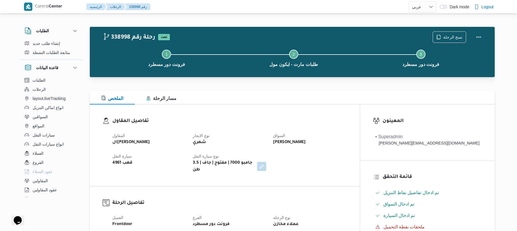
click at [333, 77] on div at bounding box center [292, 80] width 405 height 7
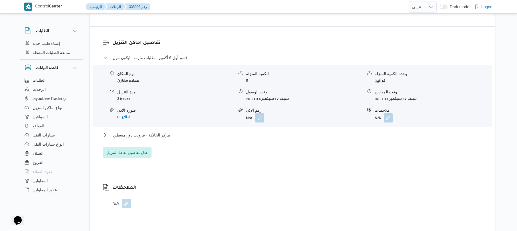
scroll to position [442, 0]
click at [231, 131] on button "مركز الخانكة - فرونت دور مسطرد" at bounding box center [292, 134] width 379 height 7
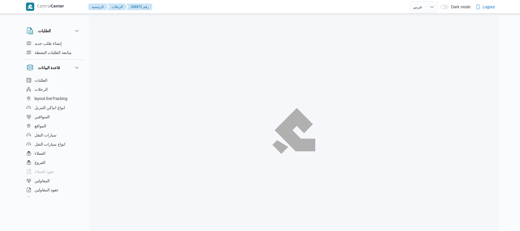
select select "ar"
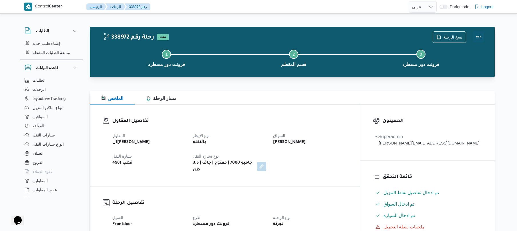
click at [479, 35] on button "Actions" at bounding box center [478, 36] width 11 height 11
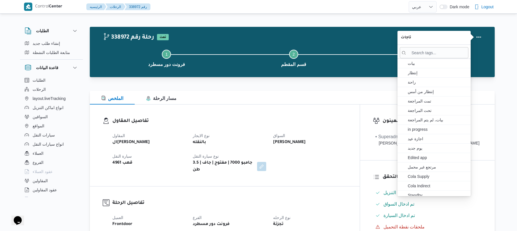
click at [343, 104] on div "الملخص مسار الرحلة" at bounding box center [292, 98] width 405 height 14
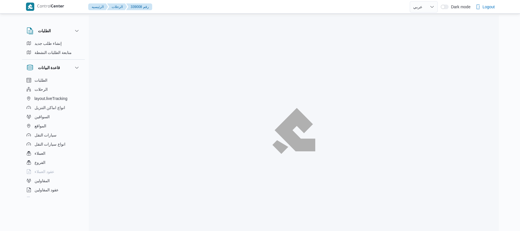
select select "ar"
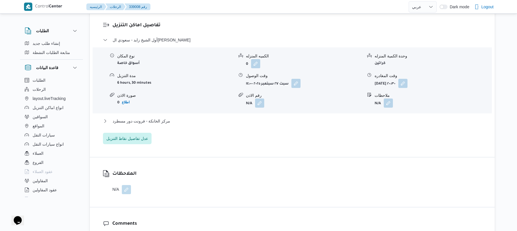
scroll to position [488, 0]
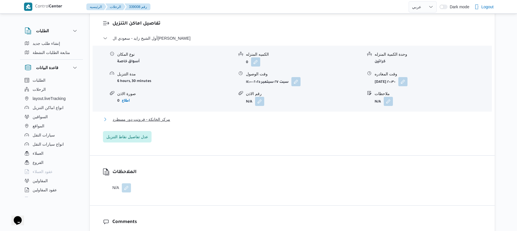
click at [359, 116] on button "مركز الخانكة - فرونت دور مسطرد" at bounding box center [292, 119] width 379 height 7
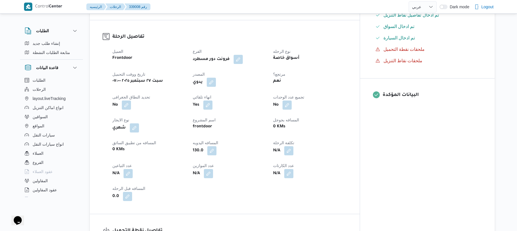
scroll to position [0, 0]
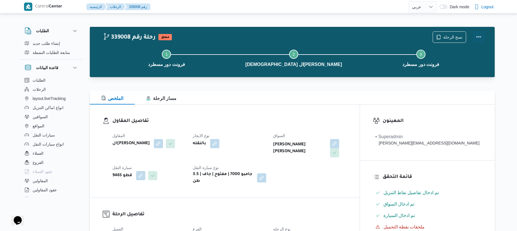
click at [478, 38] on button "Actions" at bounding box center [478, 36] width 11 height 11
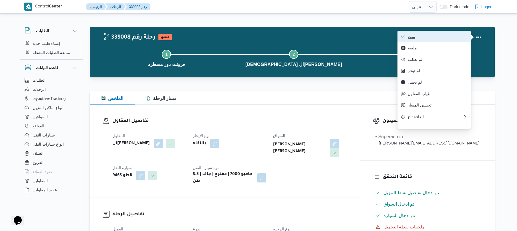
click at [442, 37] on span "تمت" at bounding box center [437, 36] width 59 height 5
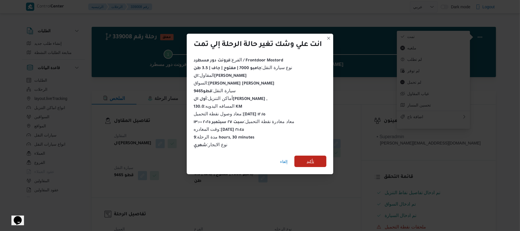
click at [319, 163] on span "تأكيد" at bounding box center [311, 161] width 32 height 11
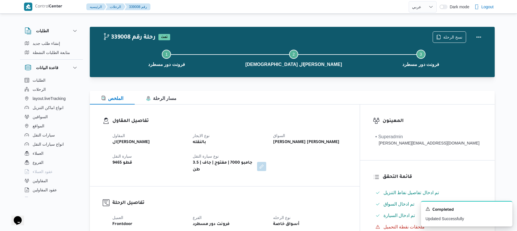
click at [331, 161] on div "المقاول الهامي محمد خالد علي نوع الايجار بالنقله السواق رامي حسين حسن يوسف سيار…" at bounding box center [229, 153] width 241 height 48
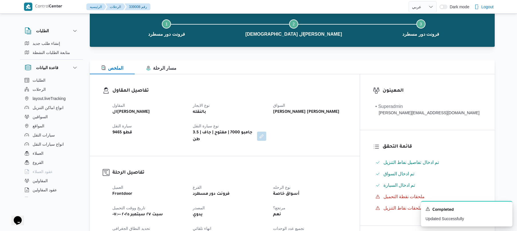
scroll to position [46, 0]
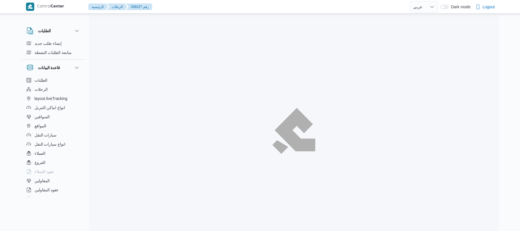
select select "ar"
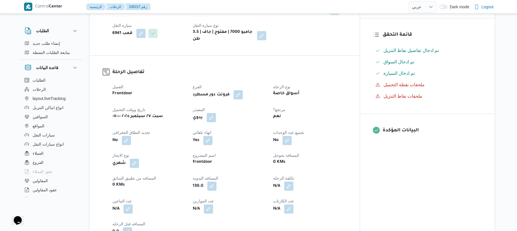
scroll to position [46, 0]
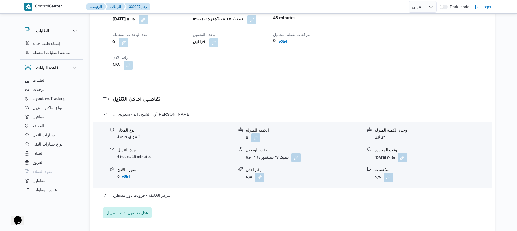
scroll to position [442, 0]
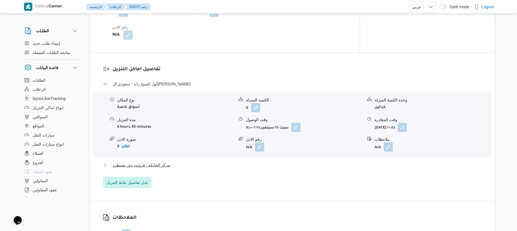
click at [282, 162] on button "مركز الخانكة - فرونت دور مسطرد" at bounding box center [292, 165] width 379 height 7
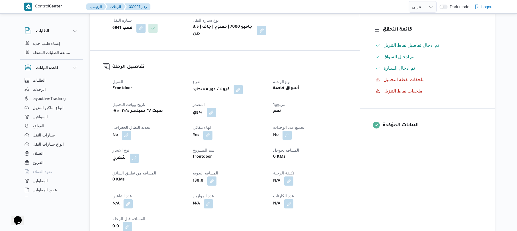
scroll to position [0, 0]
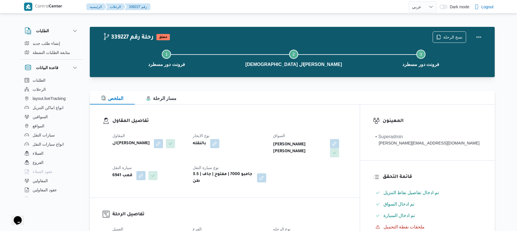
click at [350, 117] on div "تفاصيل المقاول المقاول الهامي محمد خالد علي نوع الايجار بالنقله السواق محمد سيد…" at bounding box center [225, 151] width 270 height 93
click at [478, 35] on button "Actions" at bounding box center [478, 36] width 11 height 11
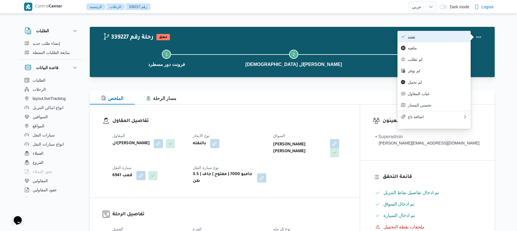
click at [445, 38] on span "تمت" at bounding box center [437, 36] width 59 height 5
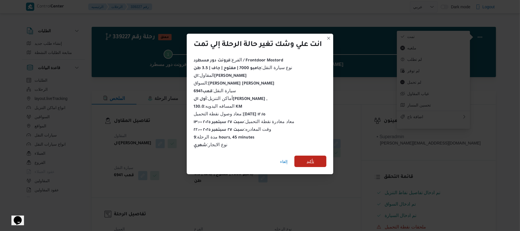
click at [321, 157] on span "تأكيد" at bounding box center [311, 161] width 32 height 11
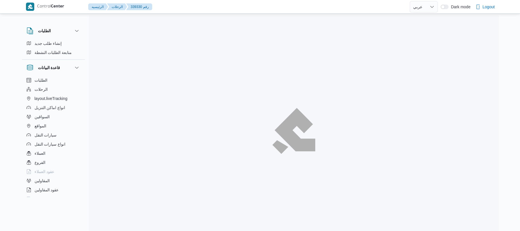
select select "ar"
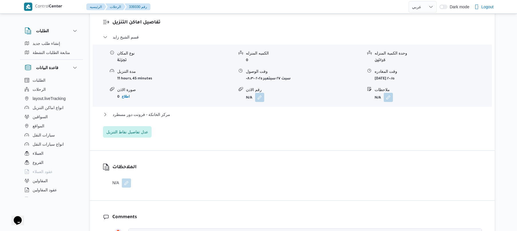
scroll to position [457, 0]
click at [327, 116] on button "مركز الخانكة - فرونت دور مسطرد" at bounding box center [292, 114] width 379 height 7
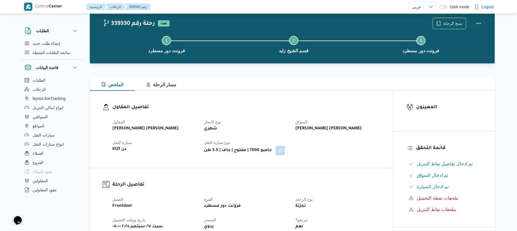
scroll to position [0, 0]
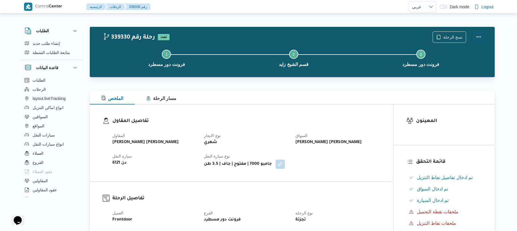
click at [477, 35] on button "Actions" at bounding box center [478, 36] width 11 height 11
